Goal: Task Accomplishment & Management: Use online tool/utility

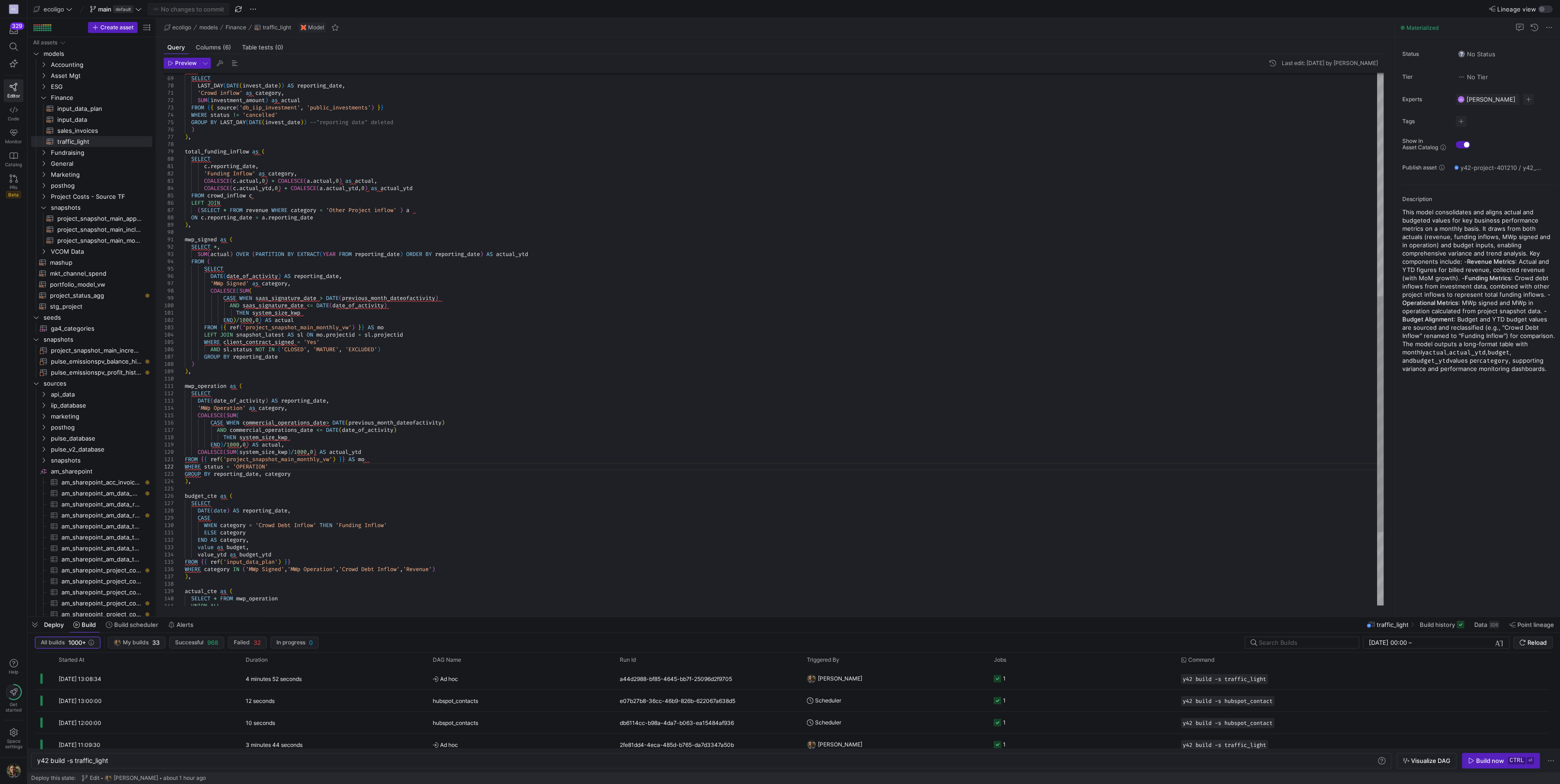
scroll to position [14, 0]
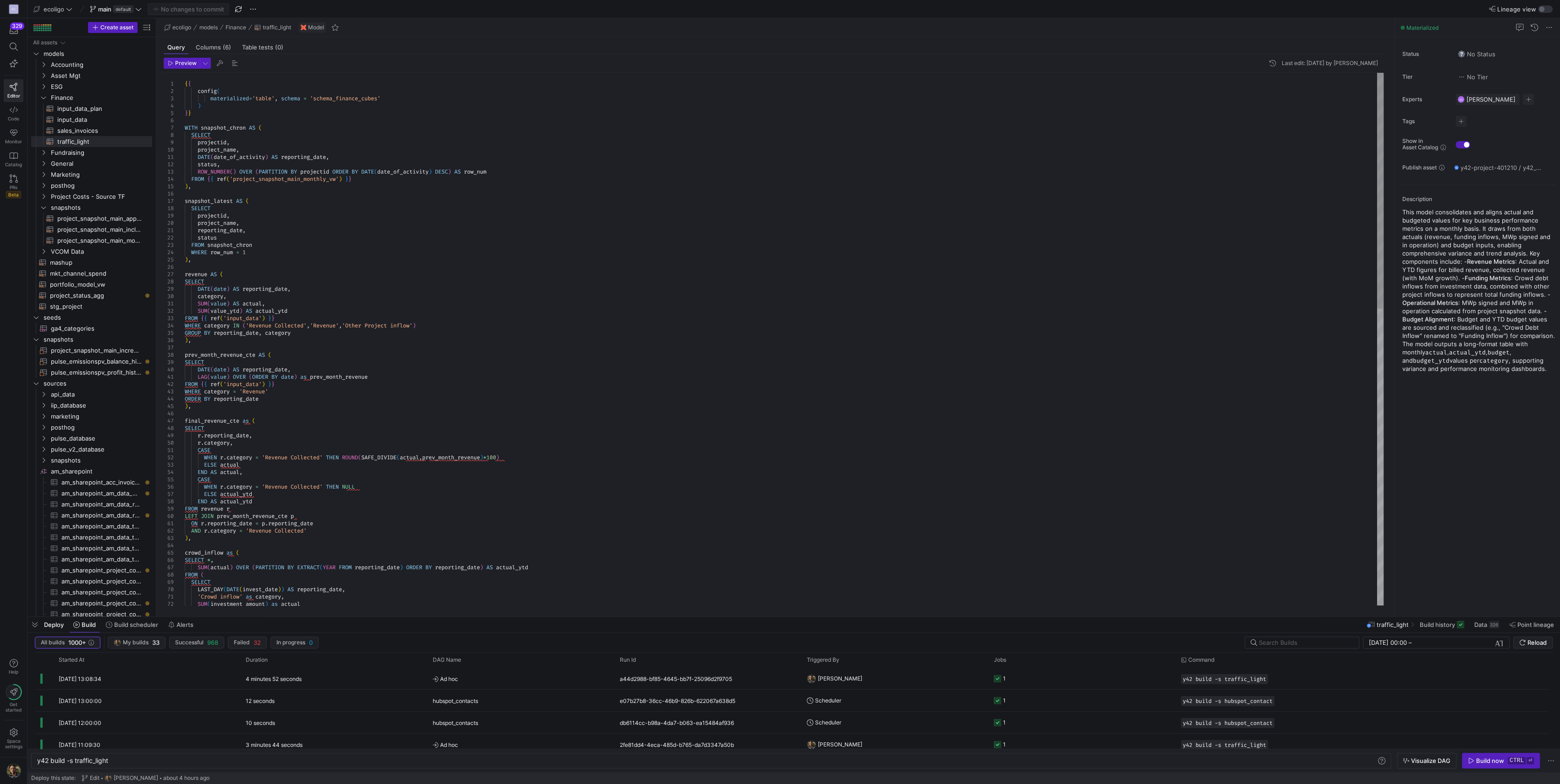
click at [184, 128] on div "7" at bounding box center [174, 128] width 21 height 8
click at [185, 128] on div "FROM ( SELECT LAST_DAY ( DATE ( invest_date ) ) AS reporting_date , 'Crowd infl…" at bounding box center [784, 674] width 1199 height 1202
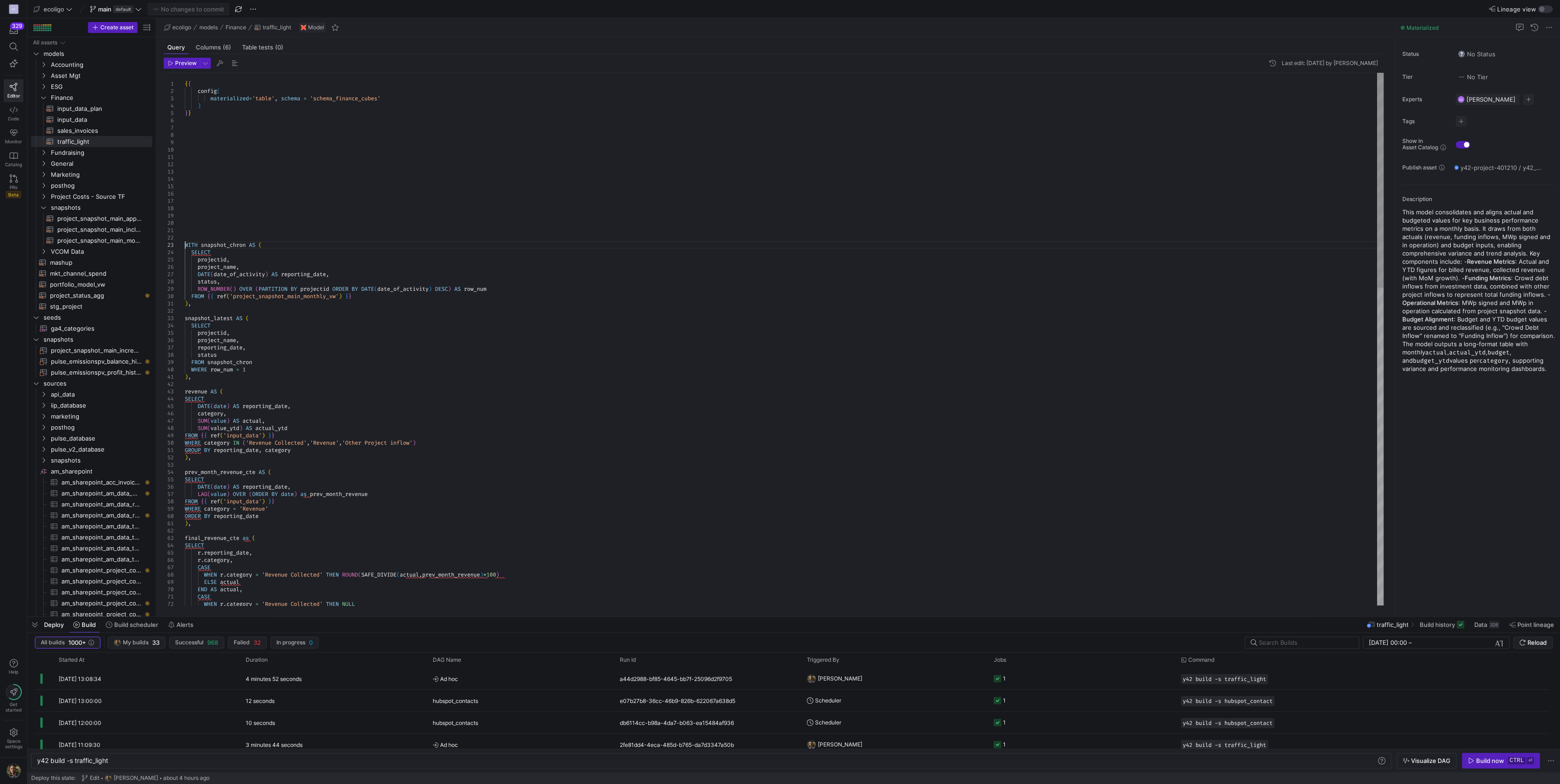
type textarea "{{ config( materialized='table', schema = 'schema_finance_cubes' ) }}"
click at [185, 128] on div "END AS actual , CASE WHEN r . category = 'Revenue Collected' THEN NULL final_re…" at bounding box center [784, 733] width 1199 height 1320
click at [201, 184] on div "END AS actual , CASE WHEN r . category = 'Revenue Collected' THEN NULL final_re…" at bounding box center [784, 733] width 1199 height 1320
click at [185, 190] on div "END AS actual , CASE WHEN r . category = 'Revenue Collected' THEN NULL final_re…" at bounding box center [784, 733] width 1199 height 1320
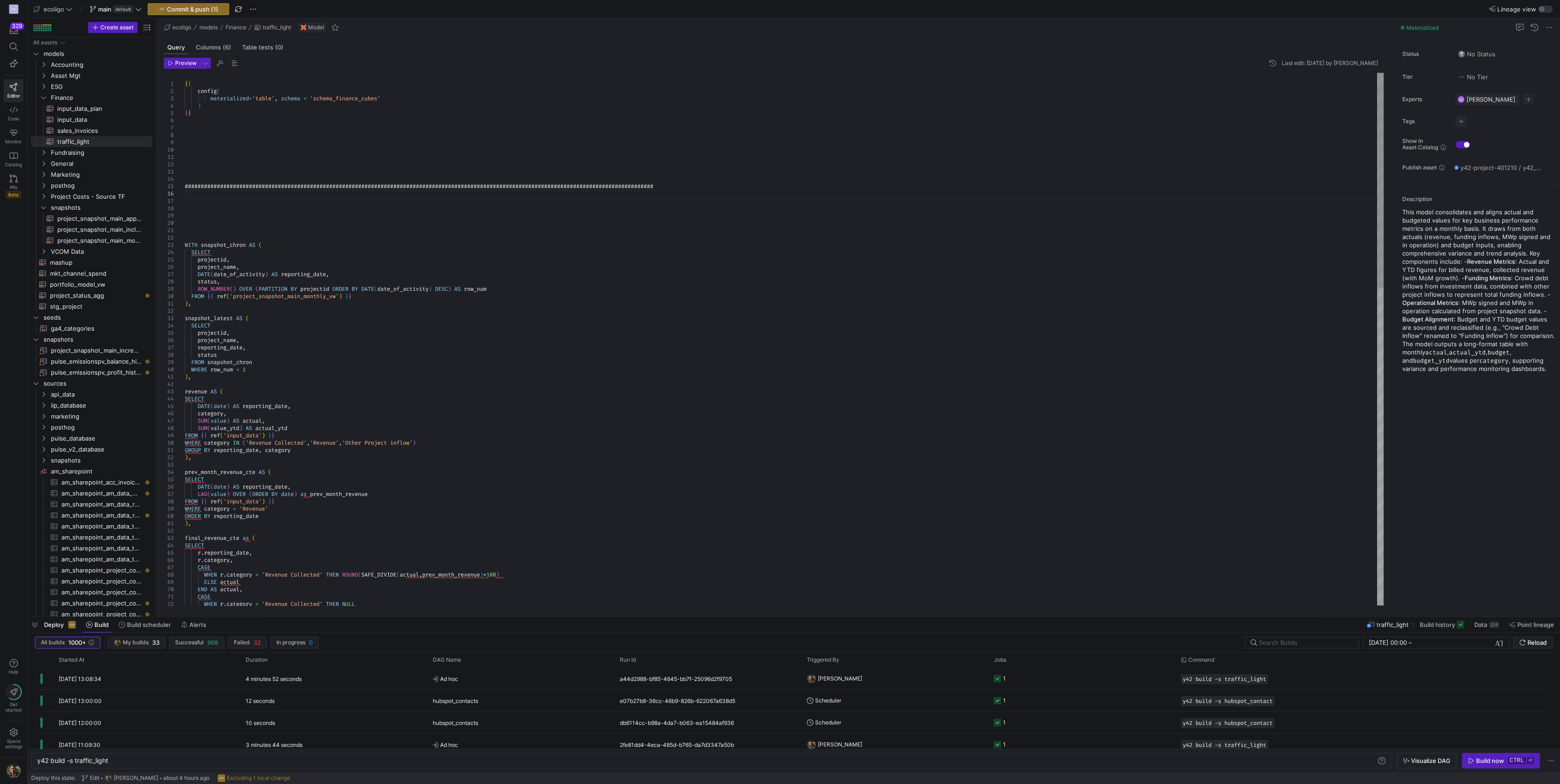
click at [185, 186] on span "##################################################" at bounding box center [265, 186] width 160 height 8
click at [184, 184] on div "15" at bounding box center [174, 186] width 21 height 8
click at [186, 184] on div "END AS actual , CASE WHEN r . category = 'Revenue Collected' THEN NULL final_re…" at bounding box center [784, 733] width 1199 height 1320
drag, startPoint x: 707, startPoint y: 185, endPoint x: 182, endPoint y: 186, distance: 525.0
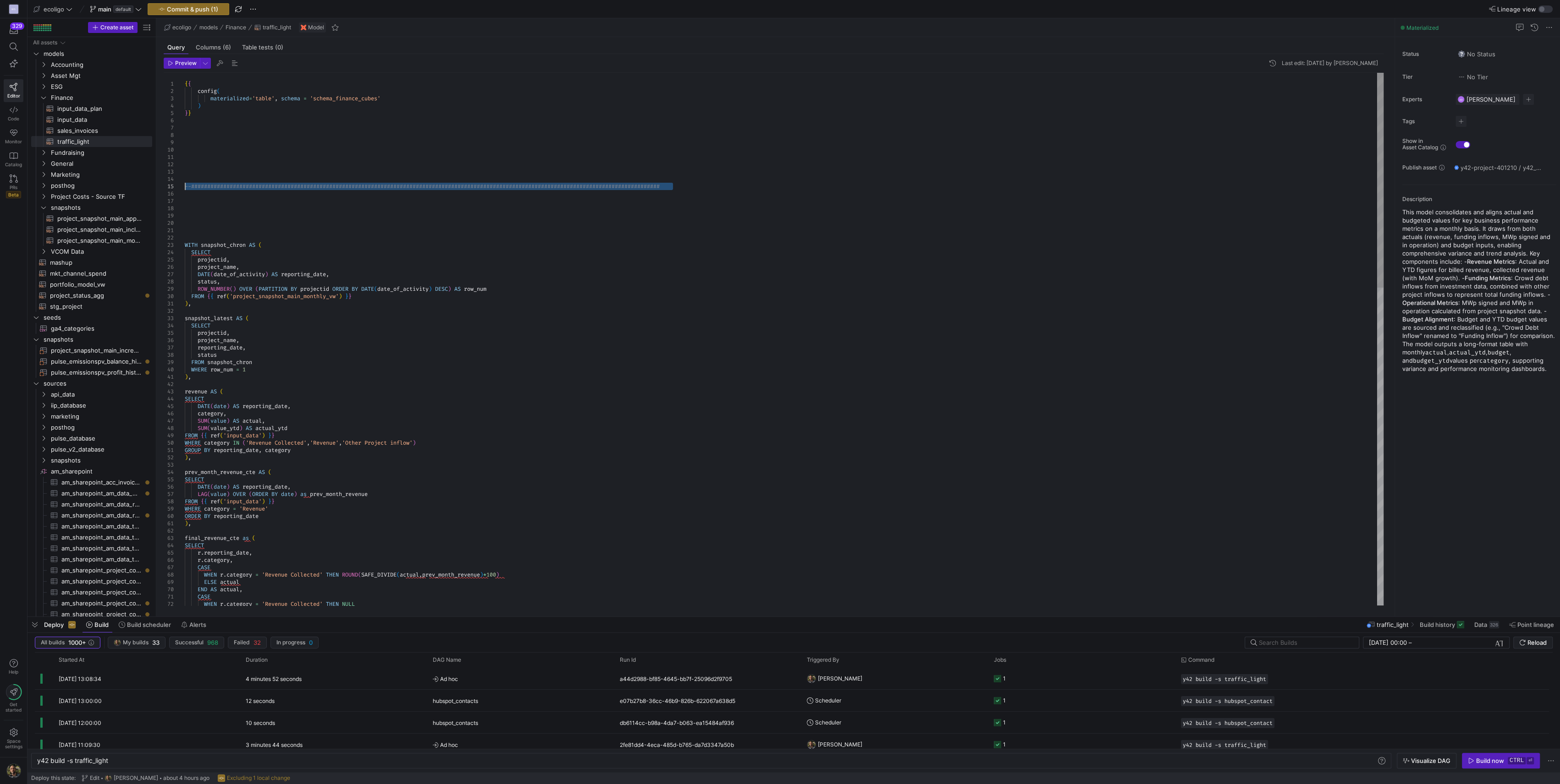
click at [185, 186] on div "END AS actual , CASE WHEN r . category = 'Revenue Collected' THEN NULL final_re…" at bounding box center [784, 733] width 1199 height 1320
click at [196, 193] on div "END AS actual , CASE WHEN r . category = 'Revenue Collected' THEN NULL final_re…" at bounding box center [784, 733] width 1199 height 1320
click at [217, 135] on div "END AS actual , CASE final_revenue_cte as ( SELECT r . reporting_date , r . cat…" at bounding box center [784, 736] width 1199 height 1326
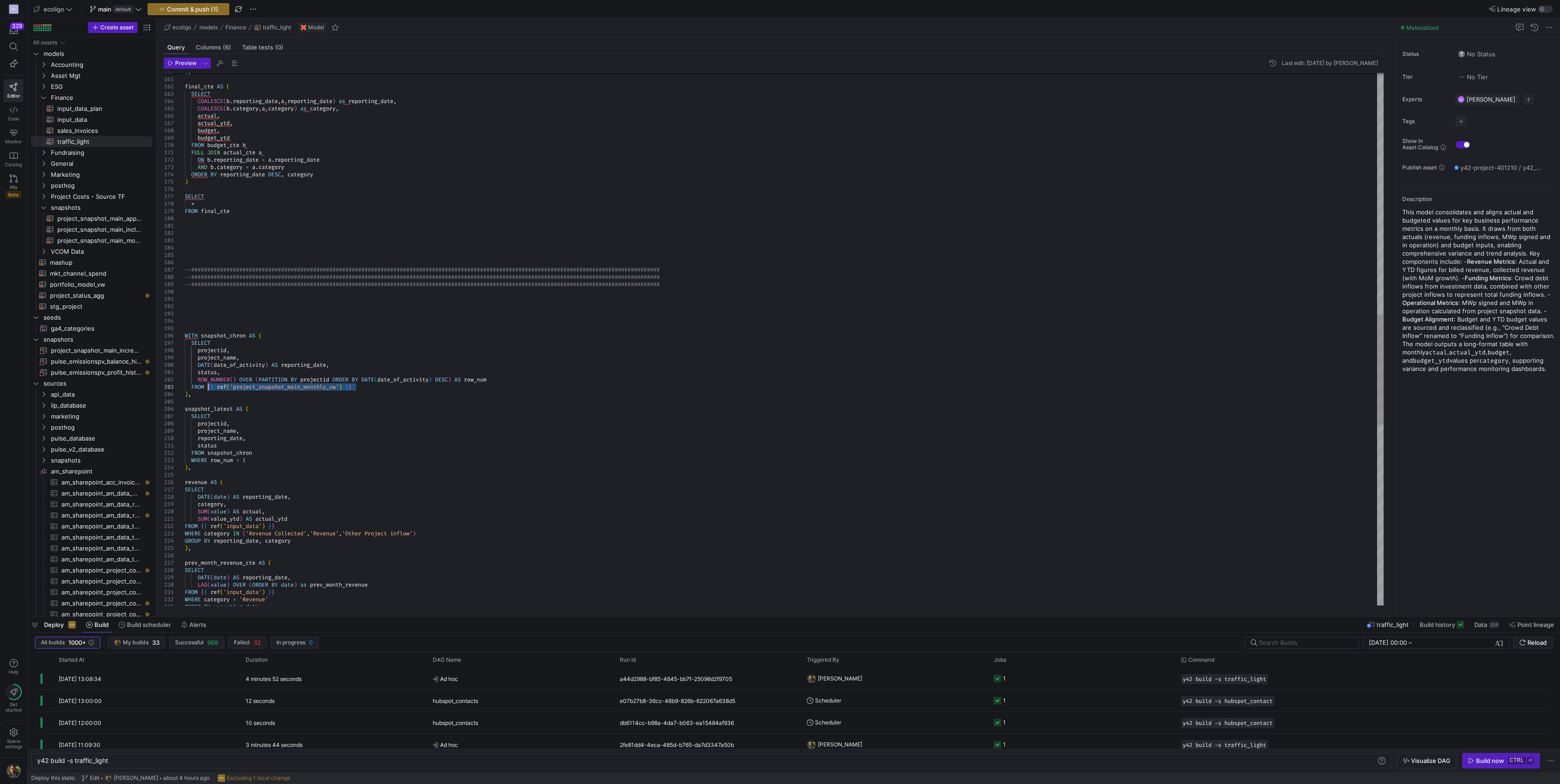
drag, startPoint x: 369, startPoint y: 388, endPoint x: 207, endPoint y: 388, distance: 162.0
click at [207, 388] on div ") , final_cte AS ( SELECT COALESCE ( b . reporting_date , a . reporting_date ) …" at bounding box center [784, 189] width 1199 height 2587
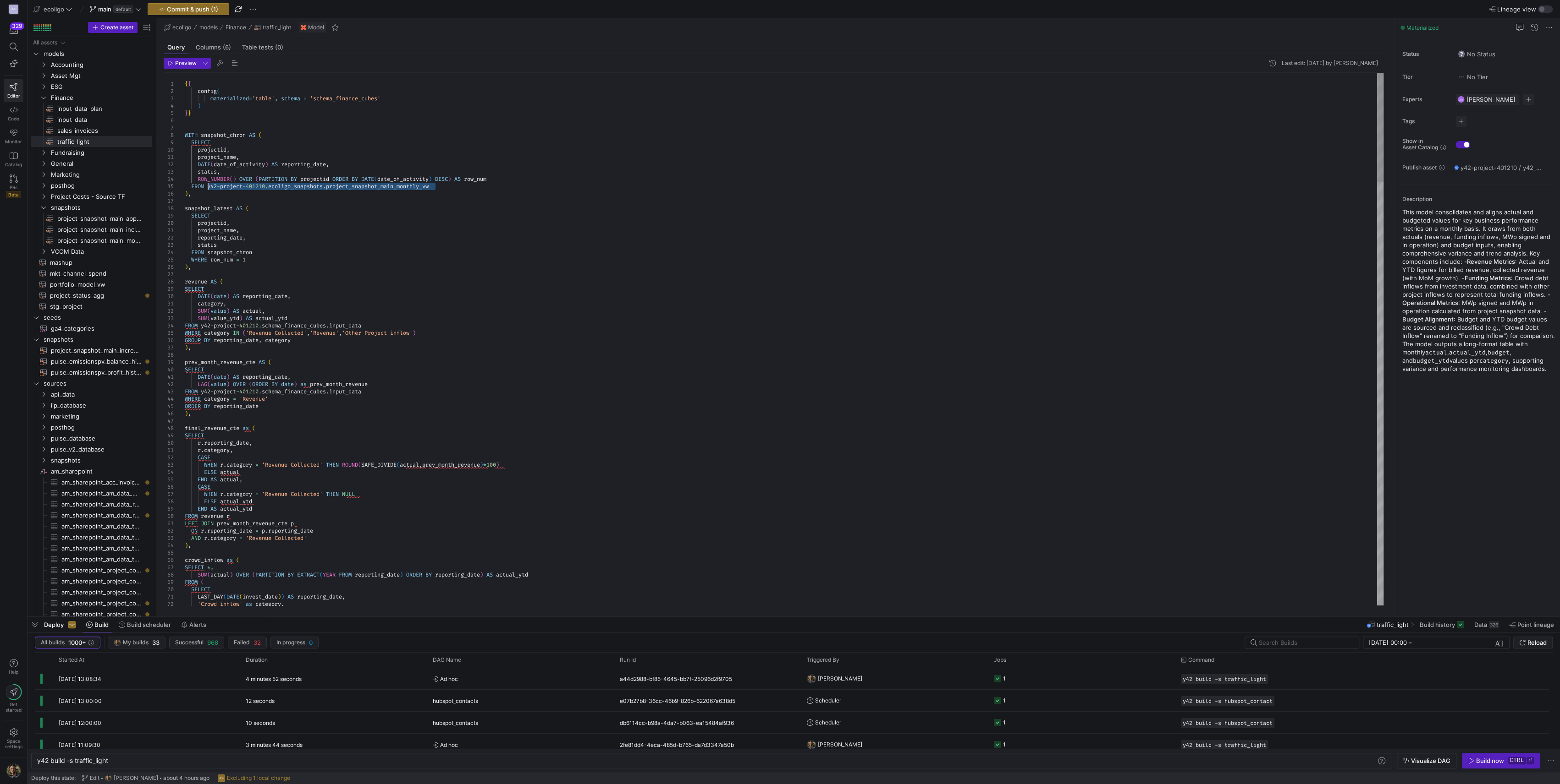
drag, startPoint x: 446, startPoint y: 186, endPoint x: 208, endPoint y: 187, distance: 238.0
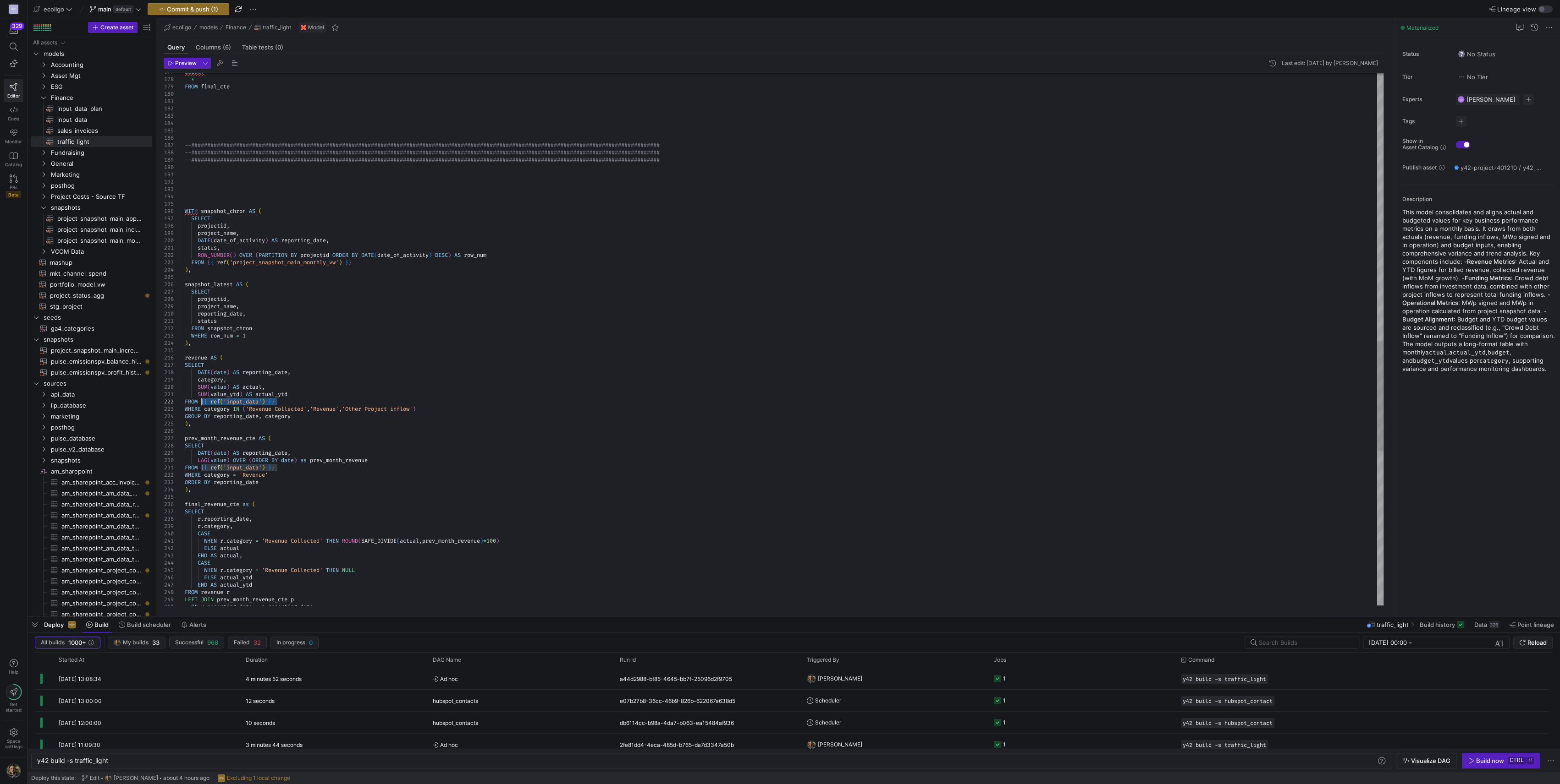
drag, startPoint x: 283, startPoint y: 401, endPoint x: 200, endPoint y: 400, distance: 83.0
click at [200, 400] on div "SELECT * FROM final_cte --################################################ ####…" at bounding box center [784, 65] width 1199 height 2587
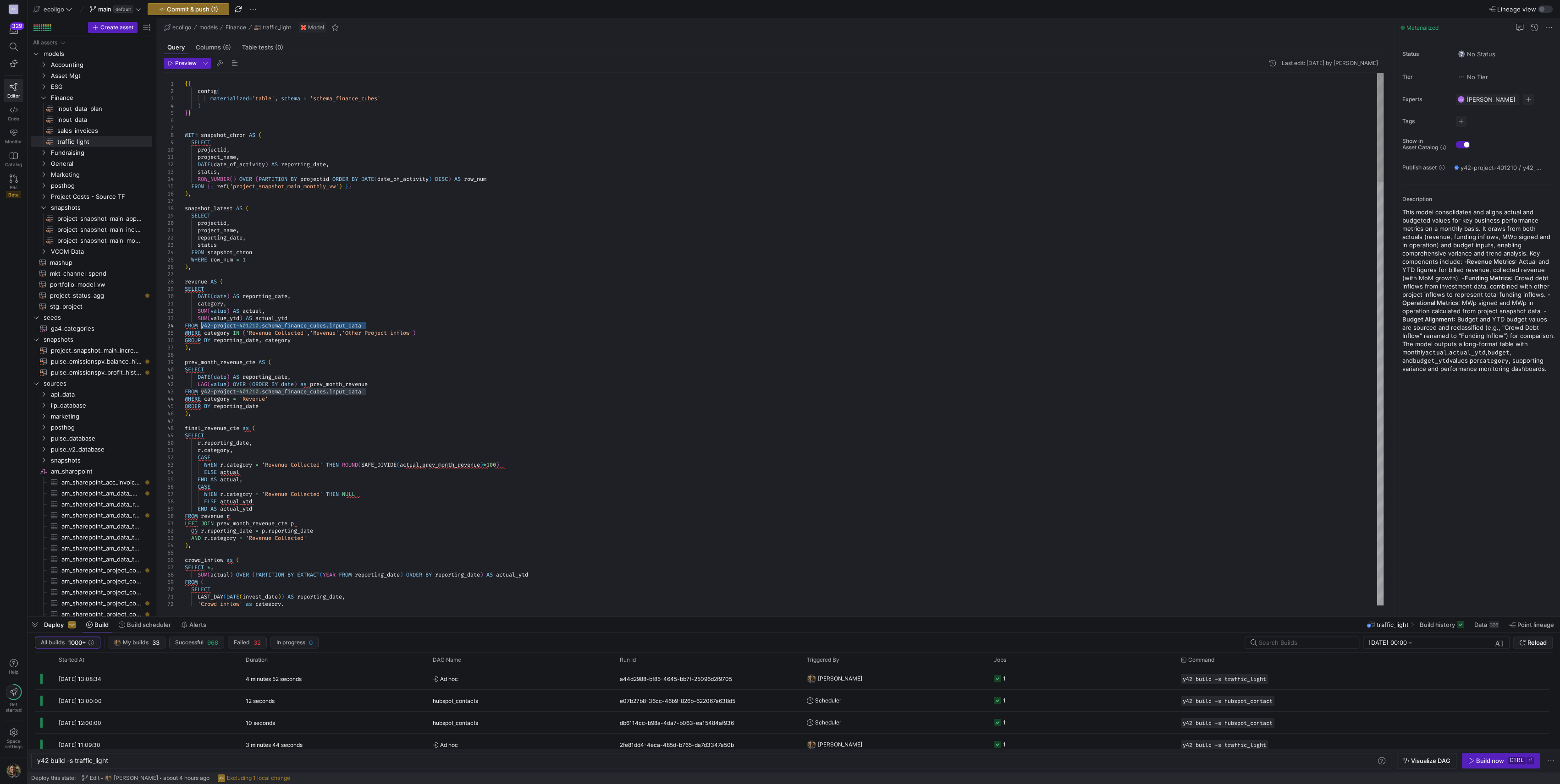
drag, startPoint x: 375, startPoint y: 324, endPoint x: 200, endPoint y: 322, distance: 175.0
drag, startPoint x: 378, startPoint y: 392, endPoint x: 201, endPoint y: 392, distance: 177.0
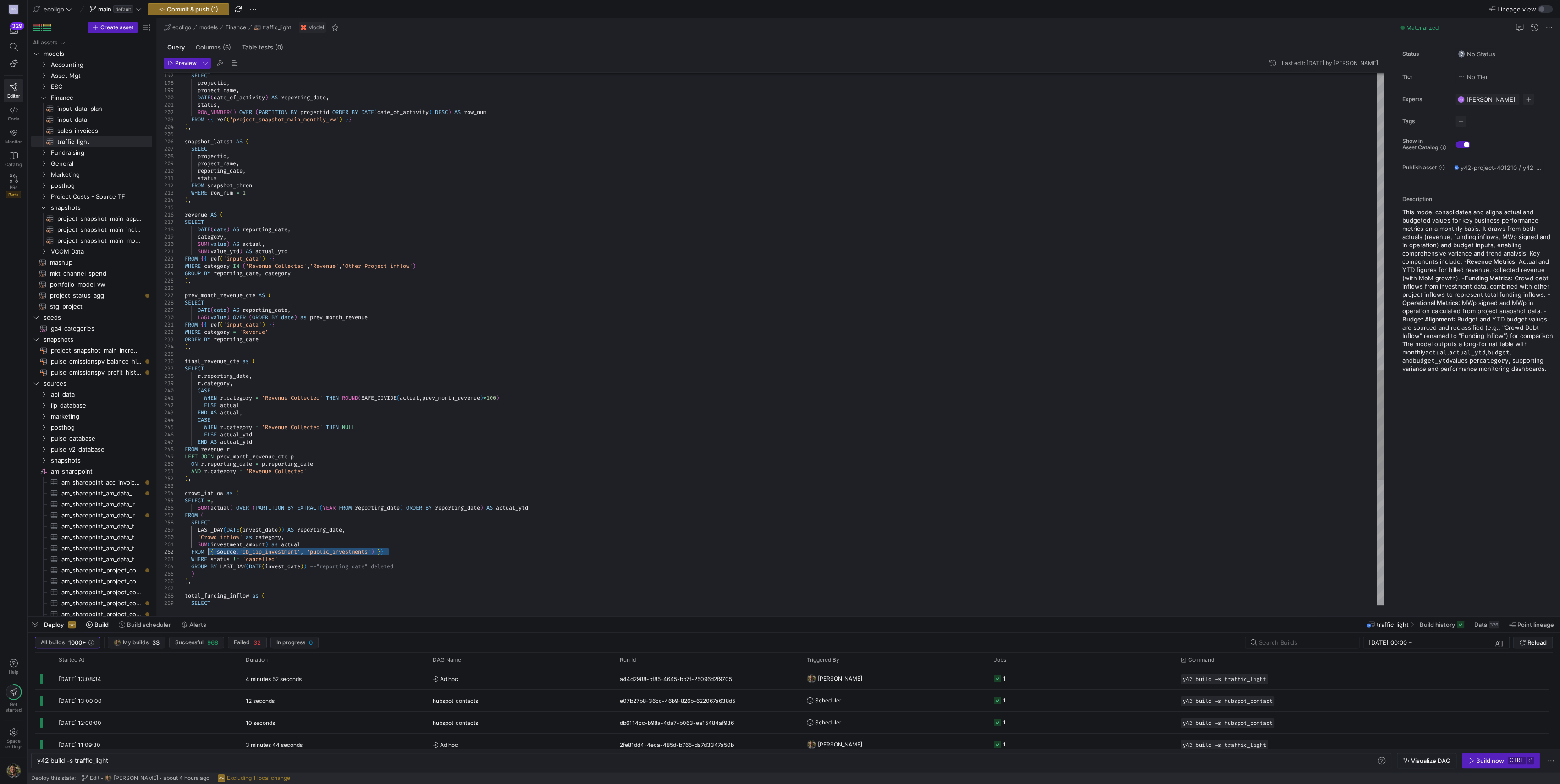
drag, startPoint x: 399, startPoint y: 550, endPoint x: 208, endPoint y: 550, distance: 191.0
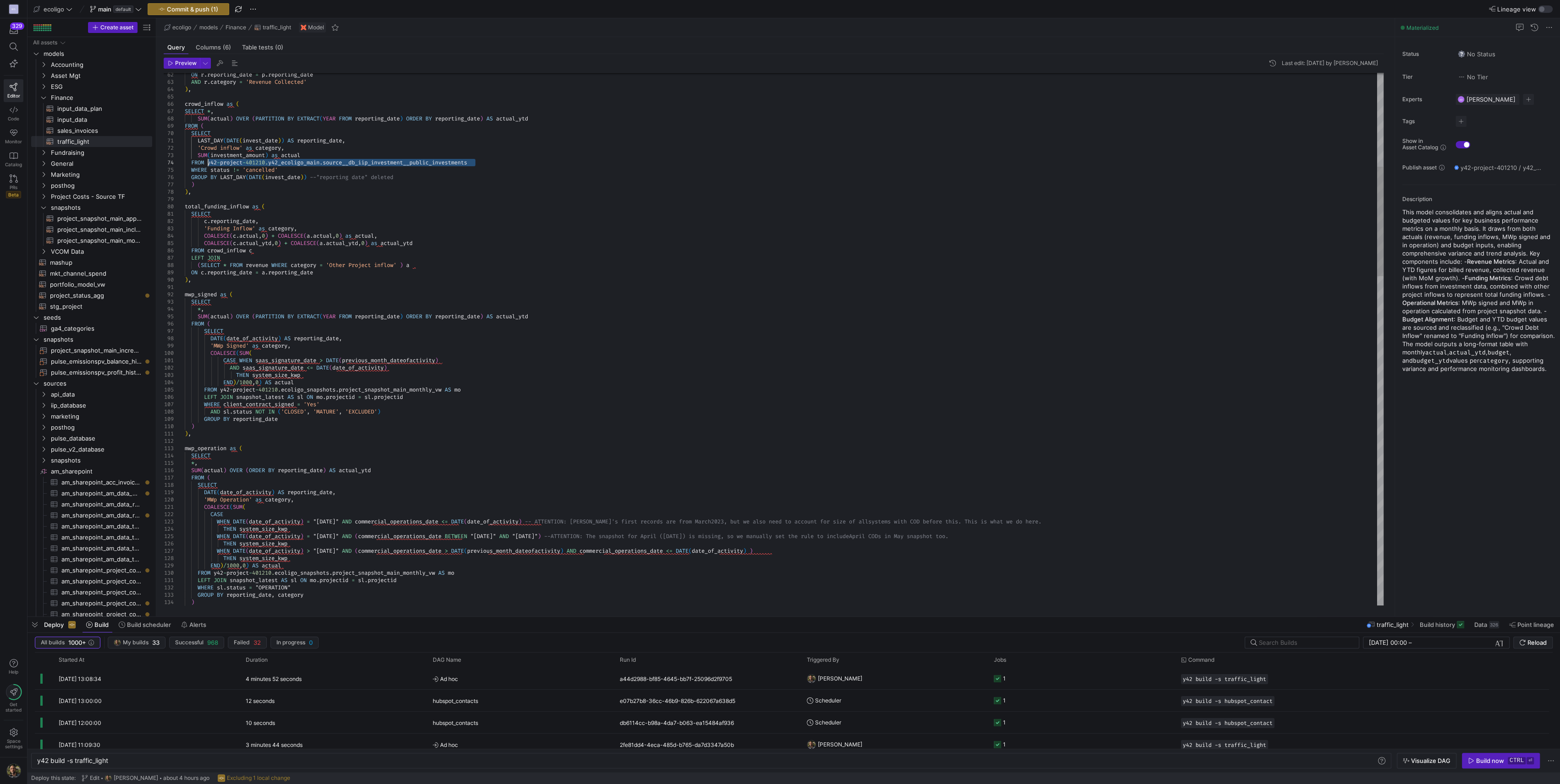
drag, startPoint x: 480, startPoint y: 160, endPoint x: 207, endPoint y: 162, distance: 273.0
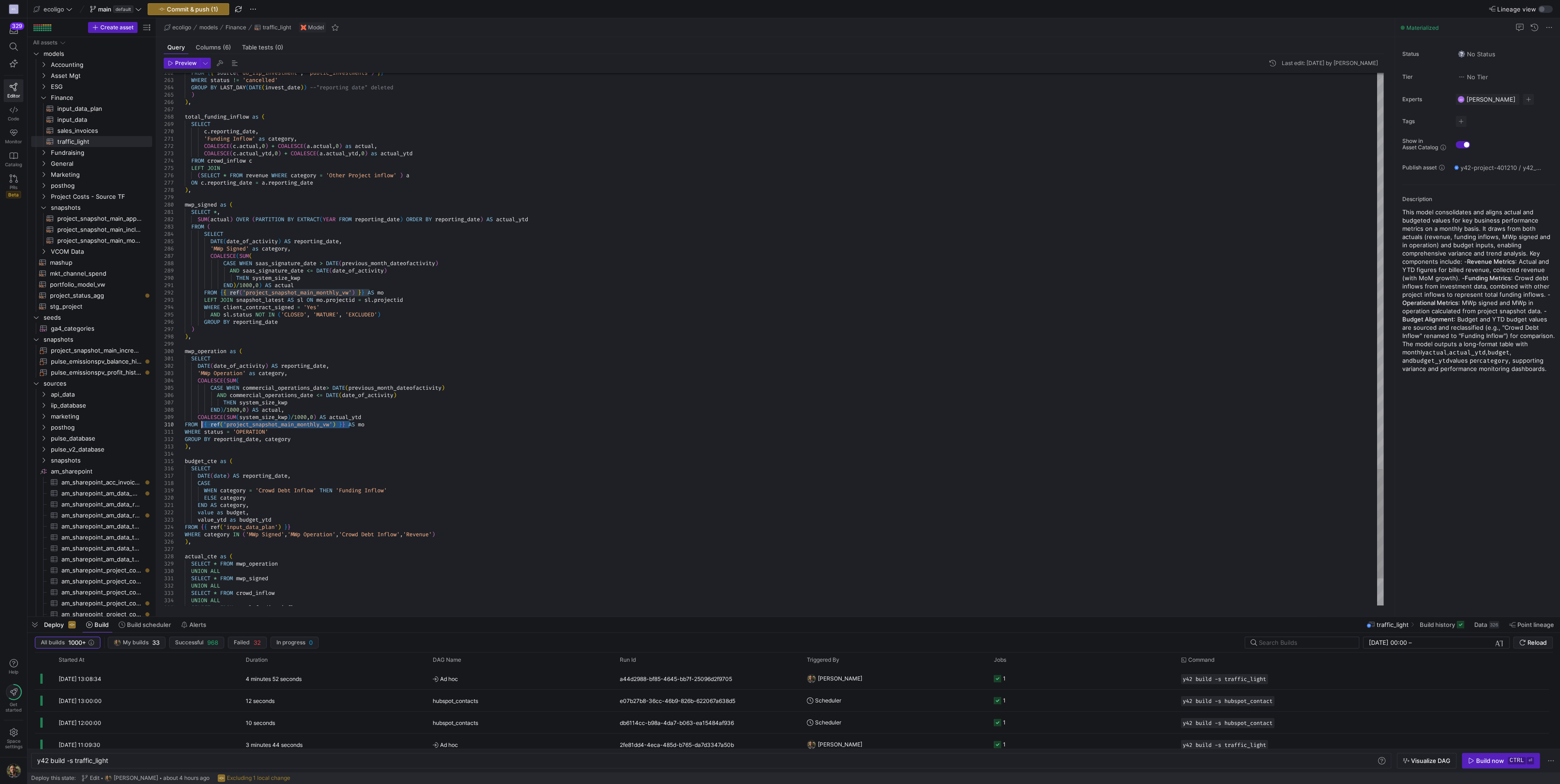
drag, startPoint x: 350, startPoint y: 424, endPoint x: 201, endPoint y: 423, distance: 149.0
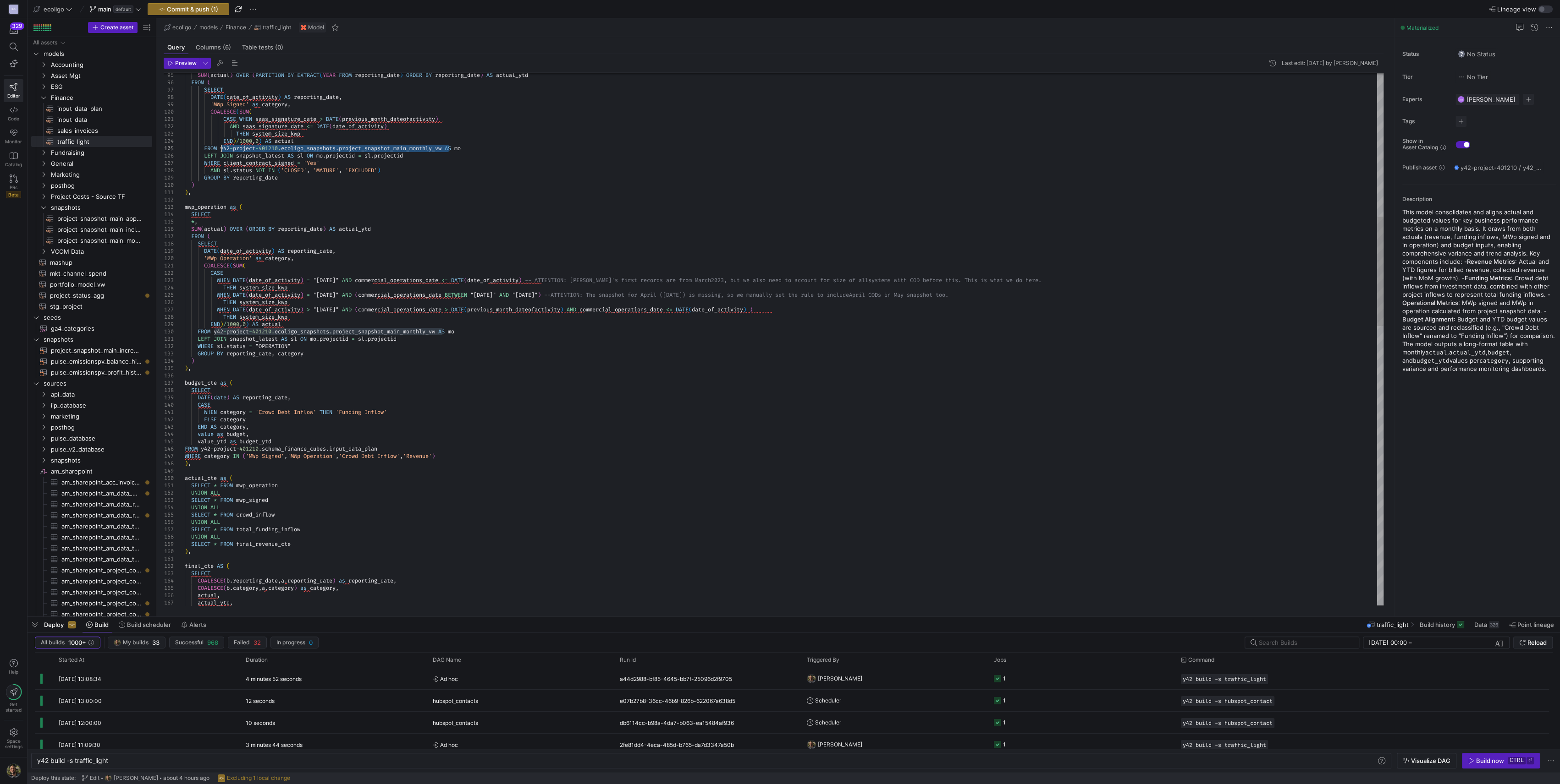
drag, startPoint x: 449, startPoint y: 147, endPoint x: 220, endPoint y: 149, distance: 229.0
click at [220, 149] on div "COALESCE ( b . reporting_date , a . reporting_date ) as reporting_date , COALES…" at bounding box center [784, 669] width 1199 height 2587
drag, startPoint x: 443, startPoint y: 329, endPoint x: 214, endPoint y: 331, distance: 229.0
click at [214, 331] on div "COALESCE ( b . reporting_date , a . reporting_date ) as reporting_date , COALES…" at bounding box center [784, 669] width 1199 height 2587
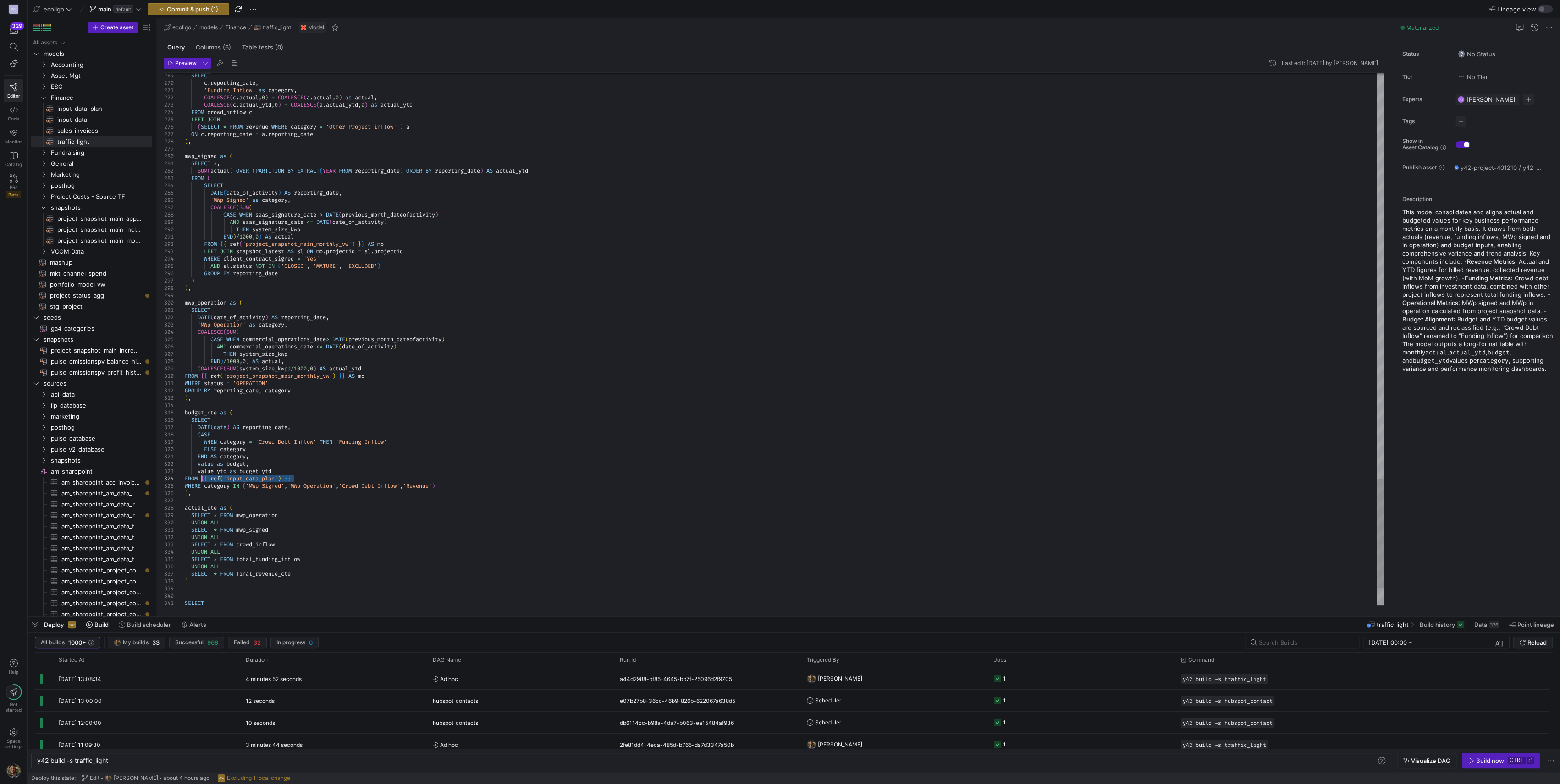
drag, startPoint x: 305, startPoint y: 477, endPoint x: 201, endPoint y: 477, distance: 104.0
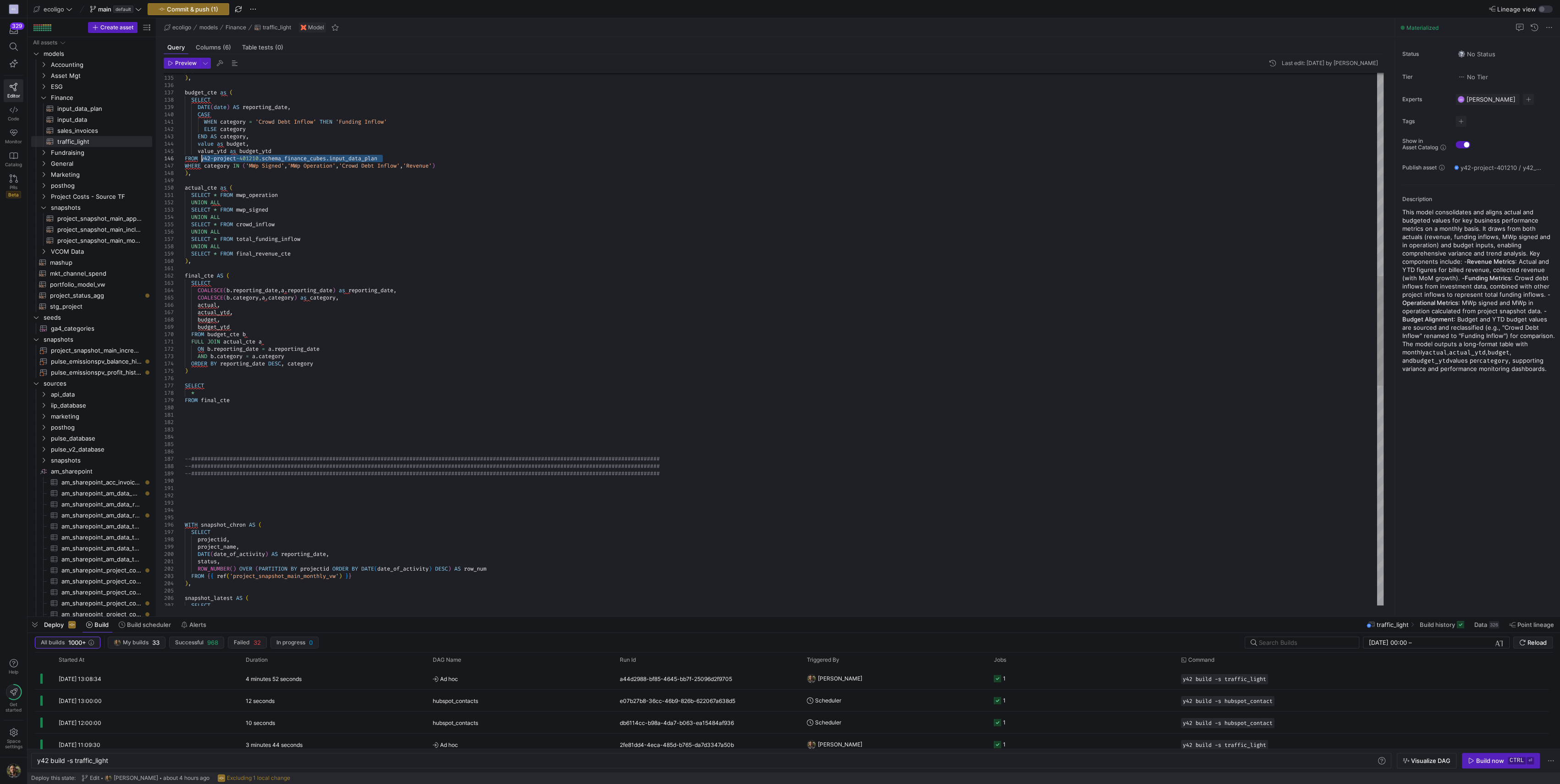
drag, startPoint x: 388, startPoint y: 157, endPoint x: 200, endPoint y: 158, distance: 188.0
click at [200, 158] on div "SELECT snapshot_latest AS ( FROM { { ref ( 'project_snapshot_main_monthly_vw' )…" at bounding box center [784, 379] width 1199 height 2587
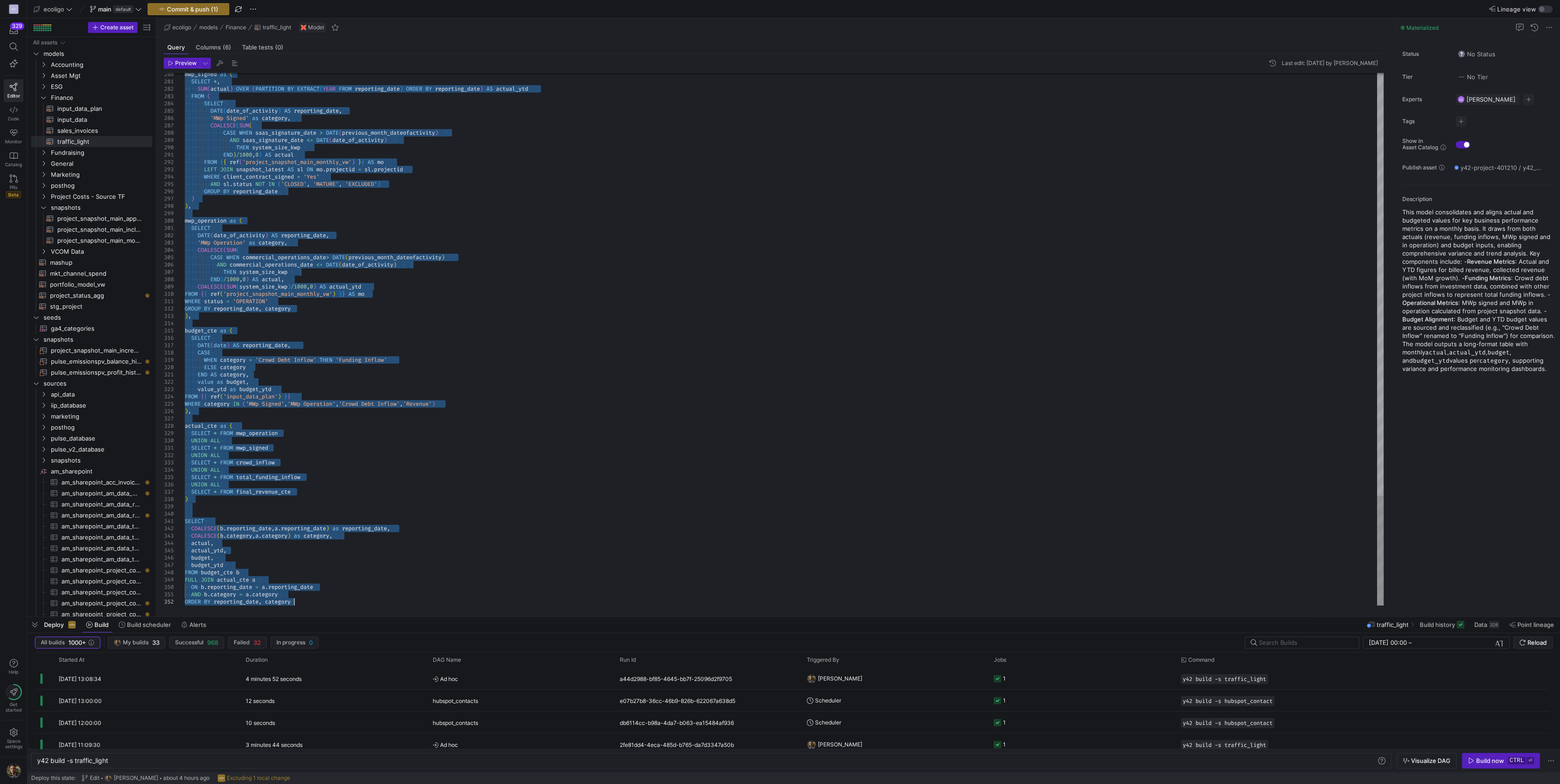
drag, startPoint x: 186, startPoint y: 317, endPoint x: 782, endPoint y: 815, distance: 776.7
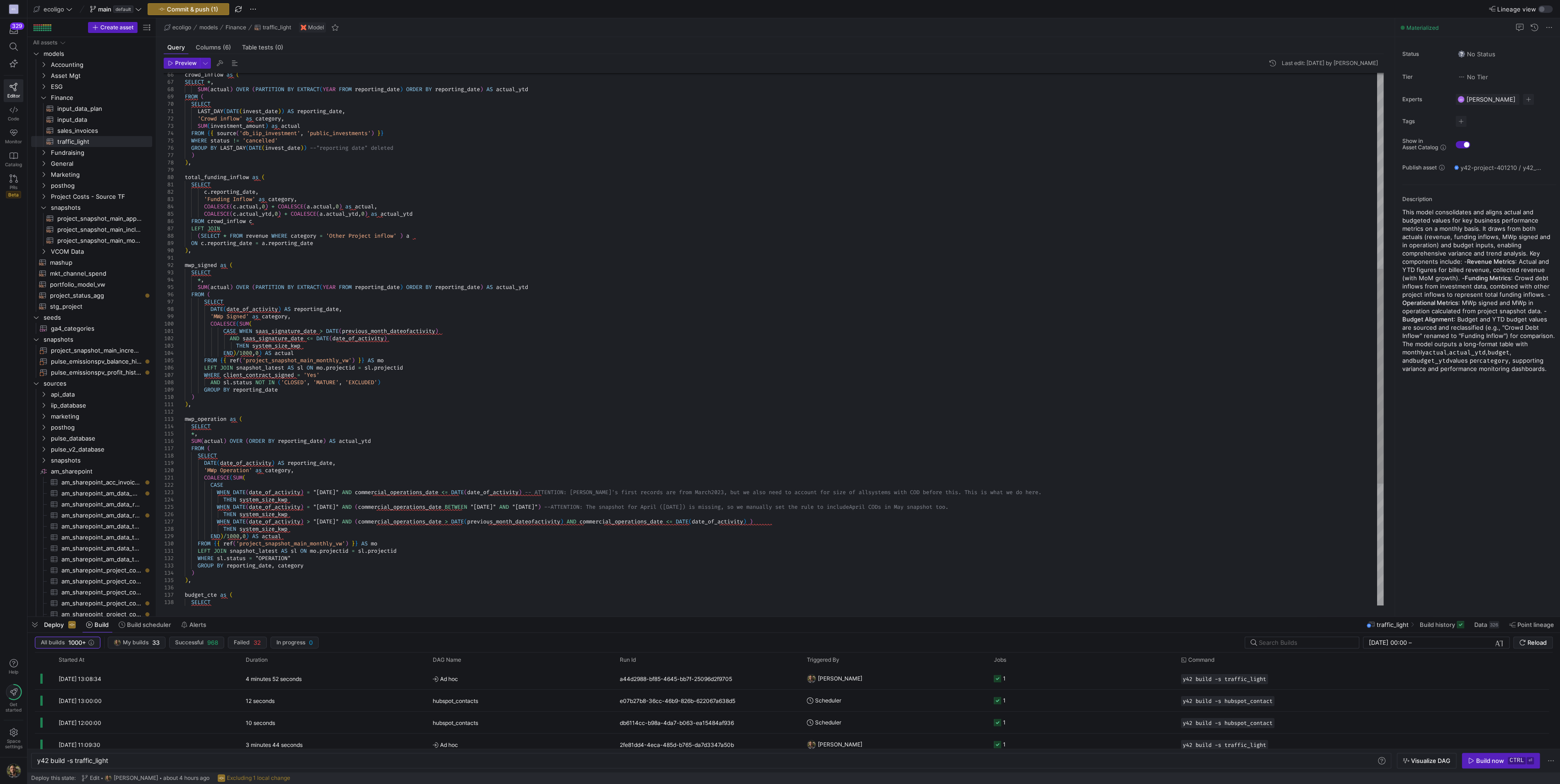
click at [302, 556] on div "SUM ( actual ) OVER ( PARTITION BY EXTRACT ( YEAR FROM reporting_date ) ORDER B…" at bounding box center [784, 247] width 1199 height 1320
click at [260, 555] on div "SUM ( actual ) OVER ( PARTITION BY EXTRACT ( YEAR FROM reporting_date ) ORDER B…" at bounding box center [784, 247] width 1199 height 1320
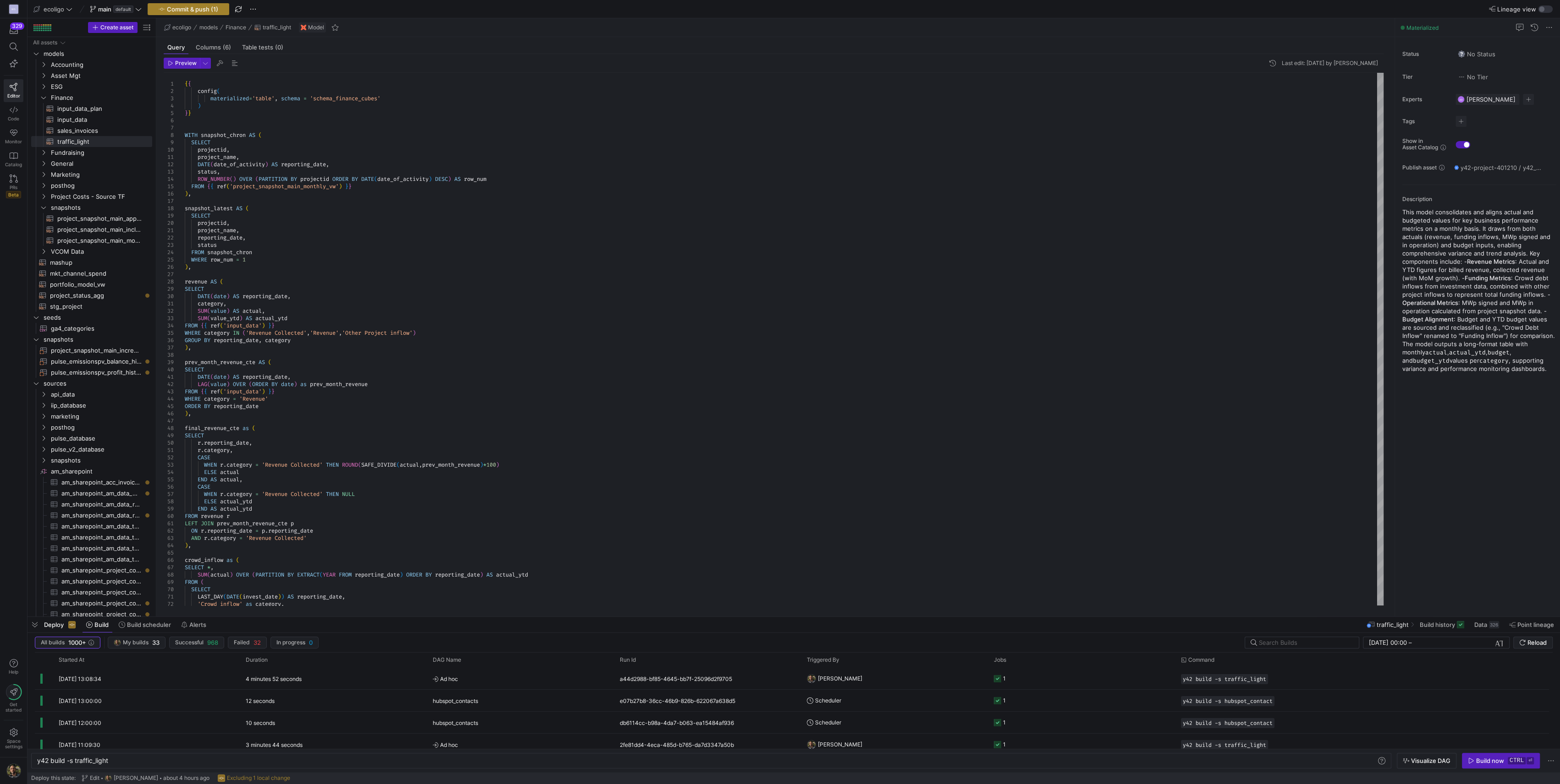
type textarea "LEFT JOIN snapshot_latest AS sl ON mo.projectid = sl.projectid WHERE sl.status …"
click at [182, 9] on span "Commit & push (1)" at bounding box center [192, 9] width 51 height 8
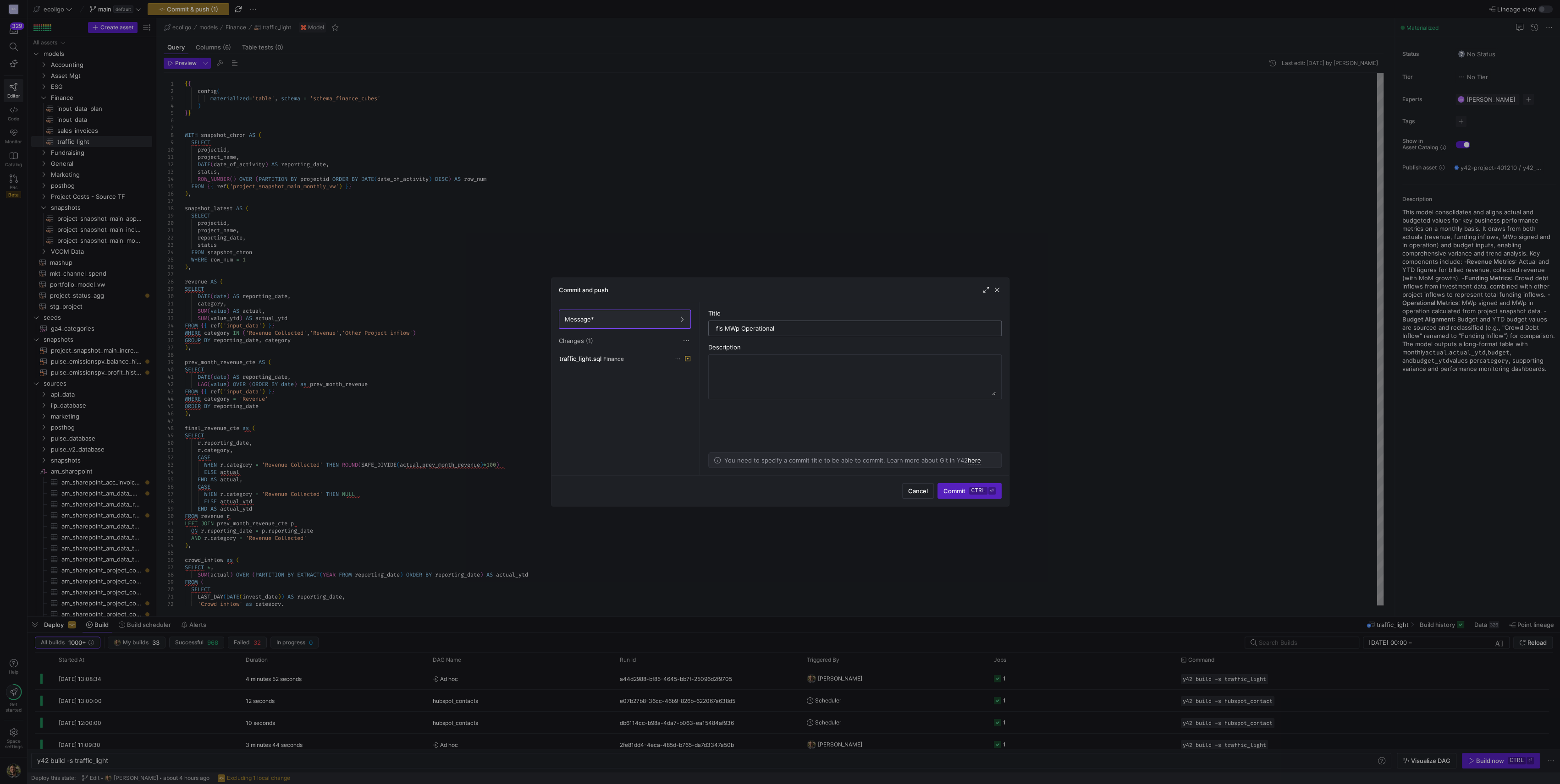
click at [724, 328] on input "fis MWp Operational" at bounding box center [855, 328] width 278 height 8
type input "fix MWp Operational"
click at [958, 493] on span "Commit ctrl ⏎" at bounding box center [969, 491] width 52 height 8
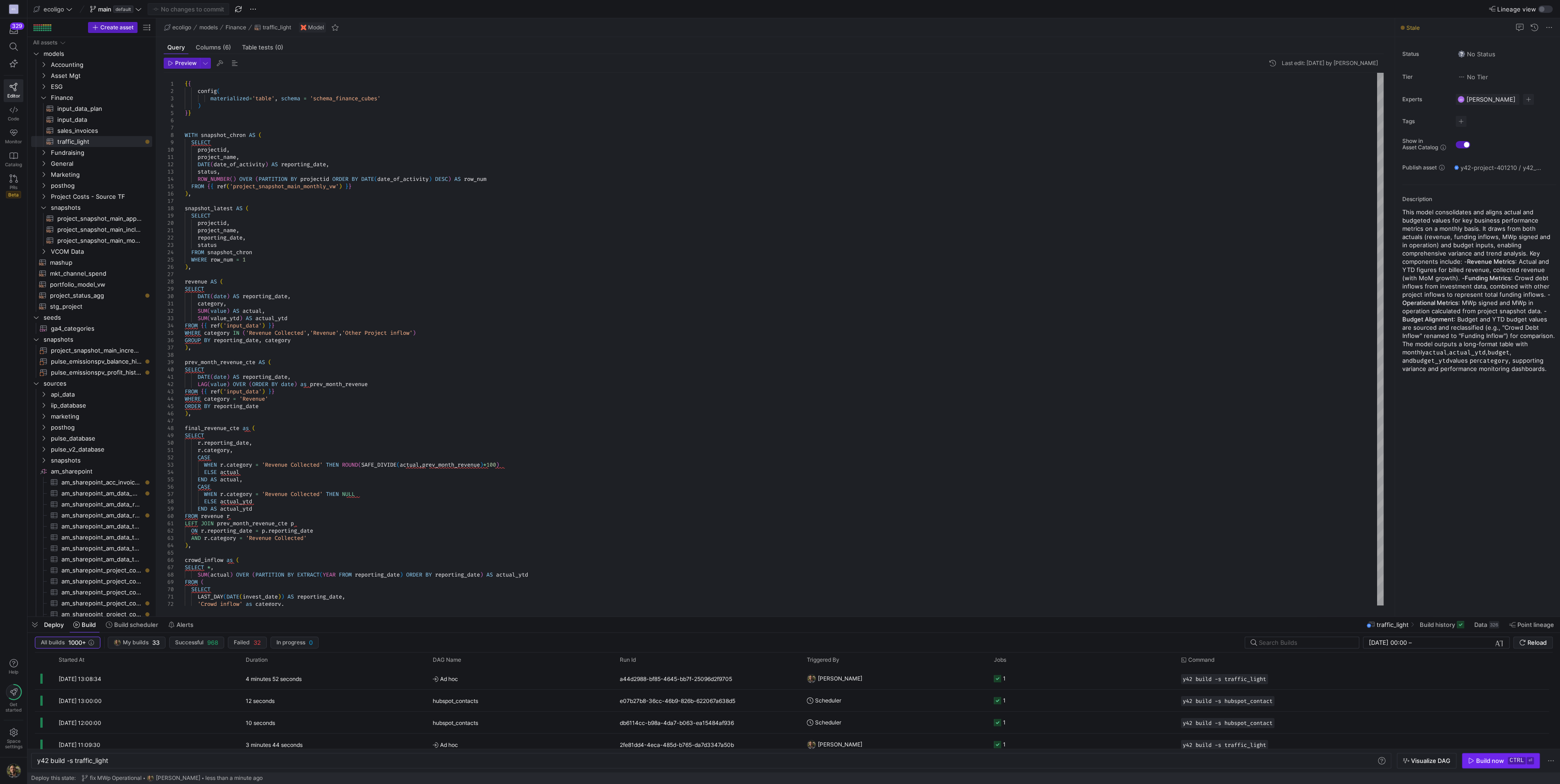
click at [1497, 762] on div "Build now" at bounding box center [1490, 761] width 28 height 8
click at [109, 220] on span "project_snapshot_main_append​​​​​​​​​​" at bounding box center [100, 218] width 85 height 10
type textarea "{{ config( materialized='table' ) }} WITH union_data AS (SELECT *, CURRENT_DATE…"
type textarea "y42 build -s project_snapshot_main_append"
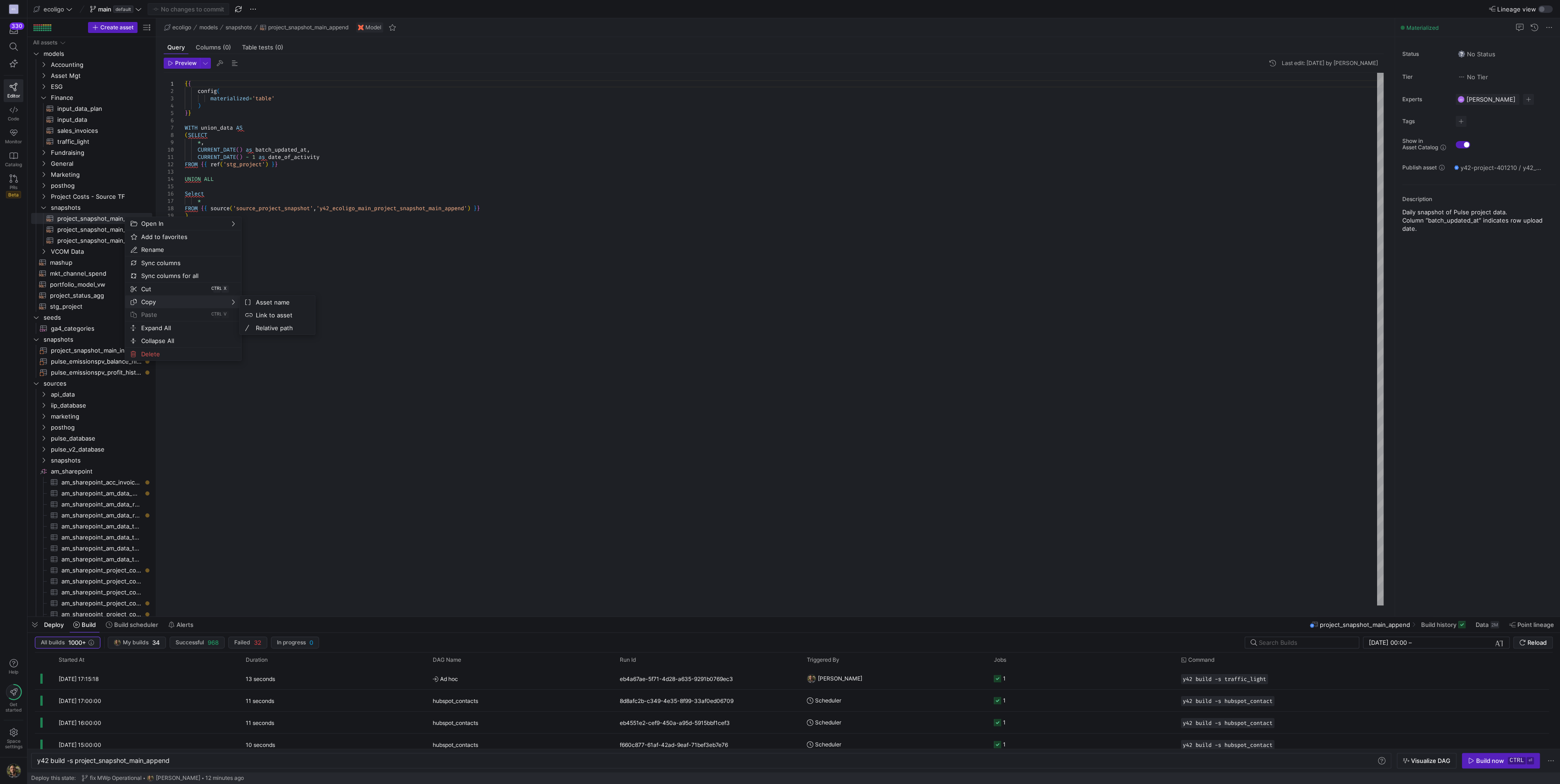
click at [165, 304] on span "Copy" at bounding box center [175, 302] width 76 height 13
click at [288, 304] on span "Asset name" at bounding box center [279, 302] width 55 height 13
